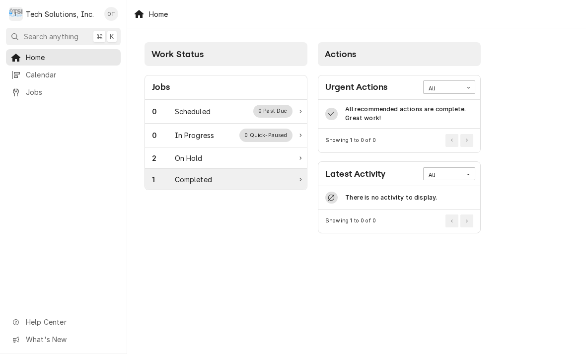
click at [298, 173] on div "1 Completed" at bounding box center [226, 179] width 162 height 21
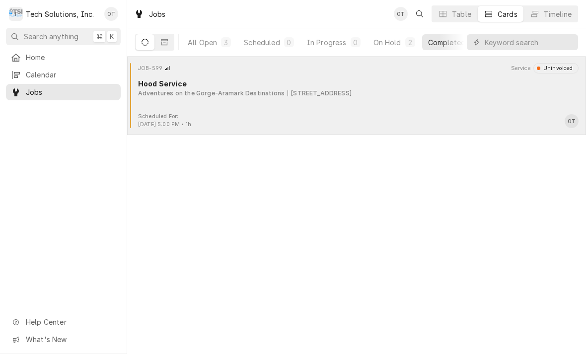
click at [265, 97] on div "Adventures on the Gorge-Aramark Destinations" at bounding box center [211, 93] width 146 height 9
click at [264, 108] on div "JOB-599 Service Uninvoiced Hood Service Adventures on the Gorge-Aramark Destina…" at bounding box center [356, 88] width 451 height 50
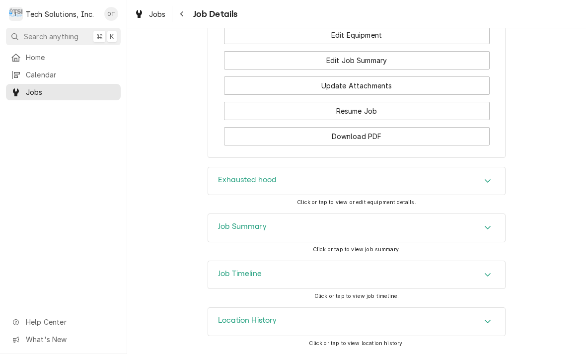
scroll to position [949, 0]
click at [489, 230] on icon "Accordion Header" at bounding box center [487, 227] width 7 height 8
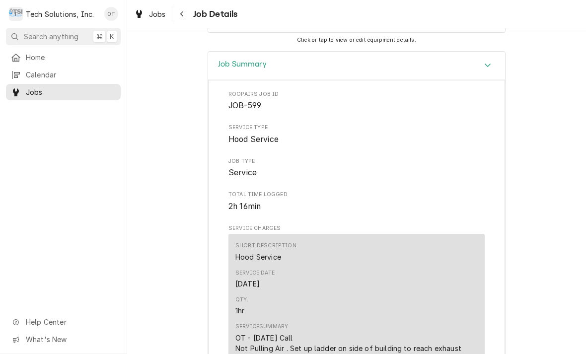
scroll to position [1108, 0]
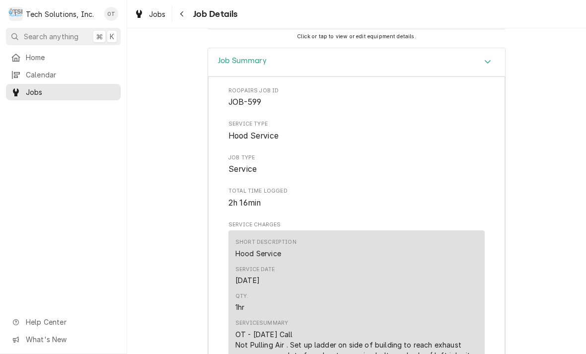
click at [488, 66] on icon "Accordion Header" at bounding box center [487, 62] width 7 height 8
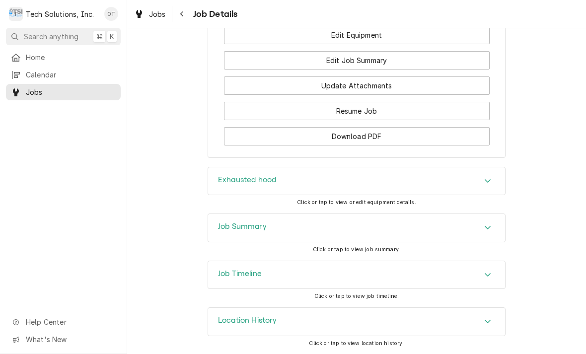
scroll to position [949, 0]
click at [488, 270] on div "Accordion Header" at bounding box center [487, 275] width 15 height 12
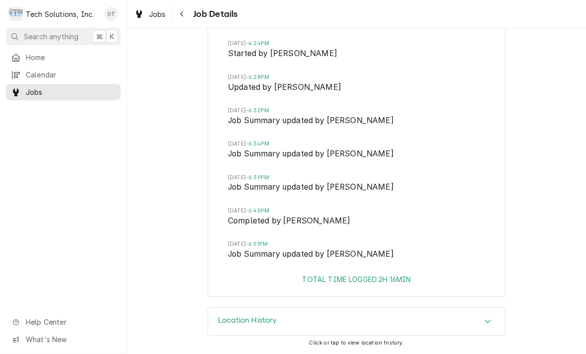
scroll to position [1236, 0]
click at [488, 317] on div "Accordion Header" at bounding box center [487, 322] width 15 height 12
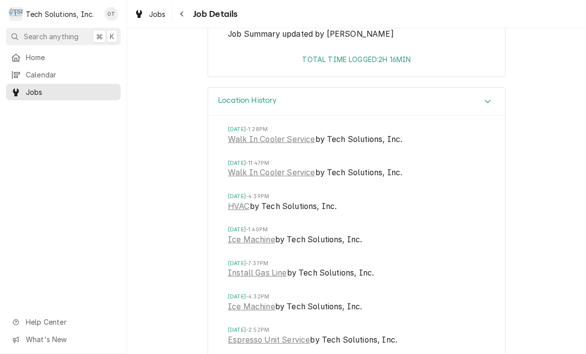
scroll to position [1463, 0]
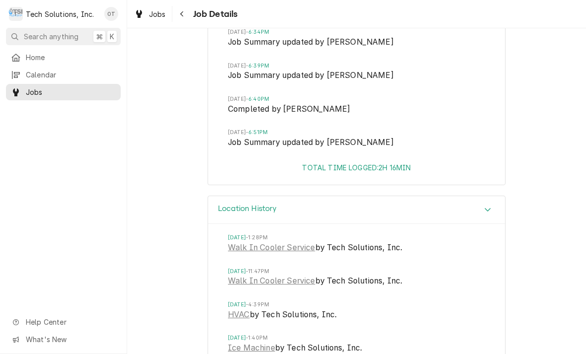
click at [493, 207] on div "Accordion Header" at bounding box center [487, 210] width 15 height 12
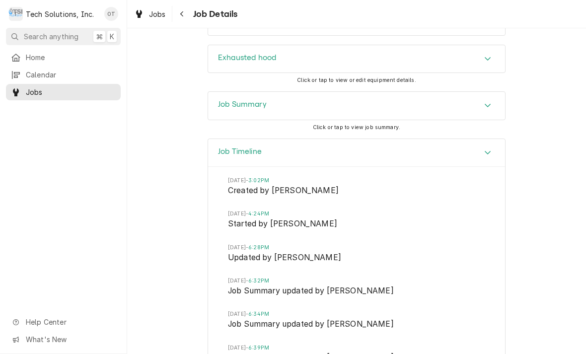
click at [494, 159] on div "Accordion Header" at bounding box center [487, 153] width 15 height 12
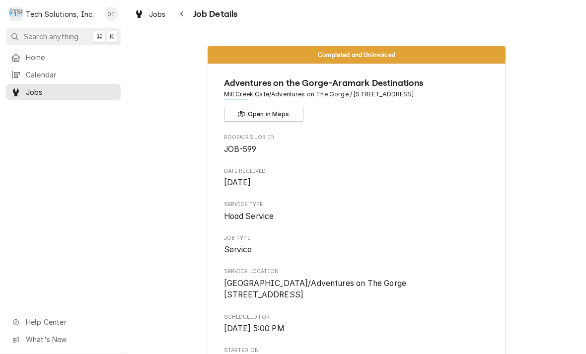
scroll to position [0, 0]
click at [37, 55] on span "Home" at bounding box center [71, 57] width 90 height 10
